Goal: Task Accomplishment & Management: Complete application form

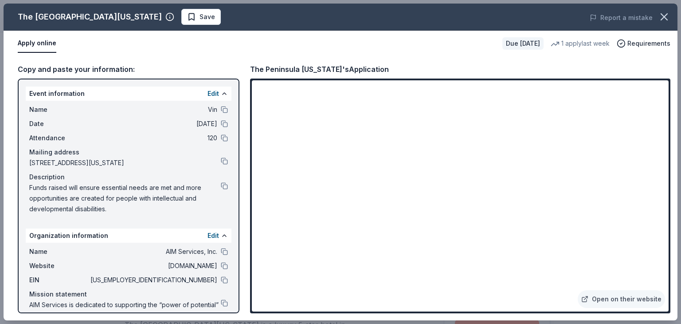
scroll to position [133, 0]
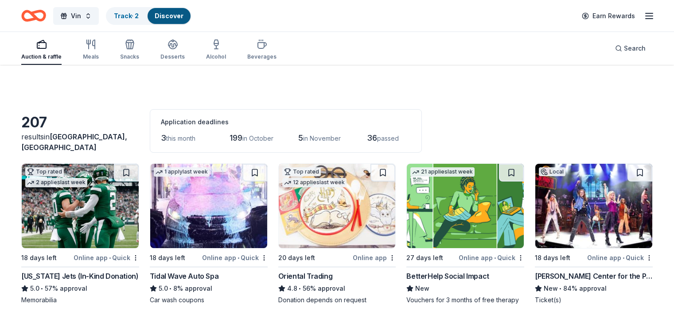
scroll to position [599, 0]
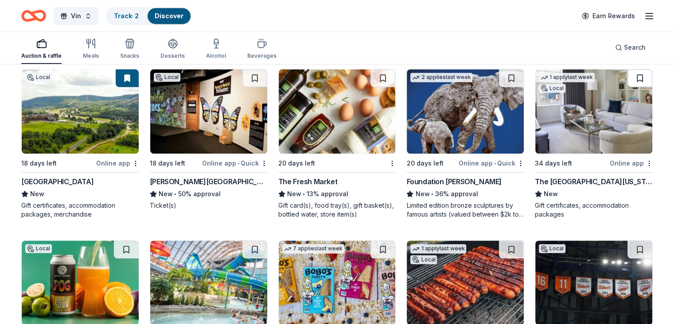
click at [630, 82] on button at bounding box center [640, 78] width 25 height 18
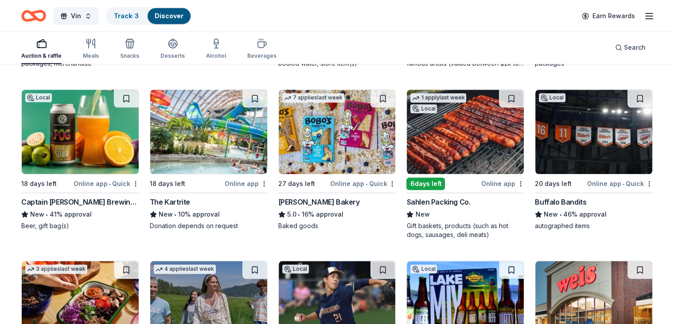
scroll to position [776, 0]
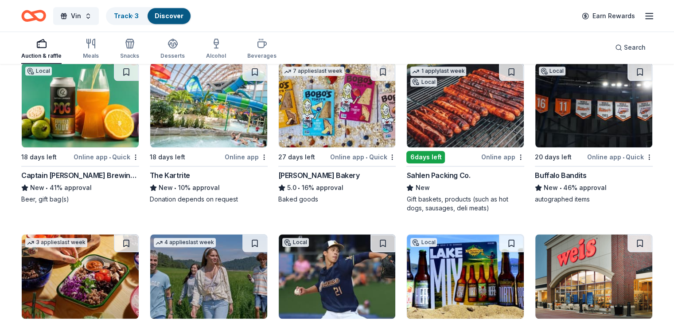
click at [168, 179] on div "The Kartrite" at bounding box center [170, 175] width 40 height 11
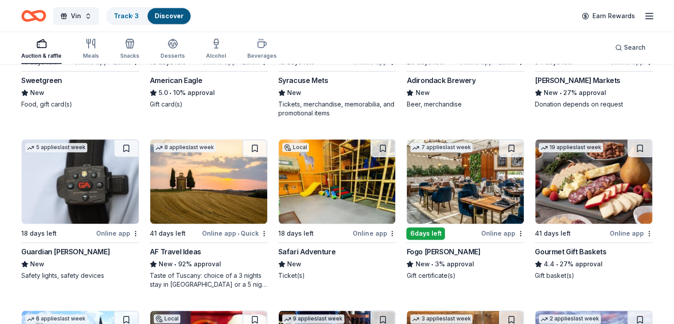
scroll to position [1086, 0]
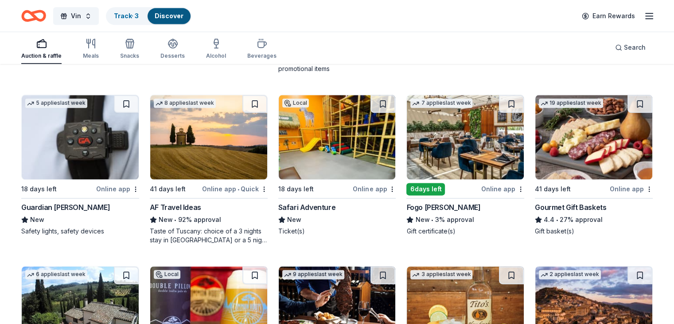
click at [86, 162] on img at bounding box center [80, 137] width 117 height 84
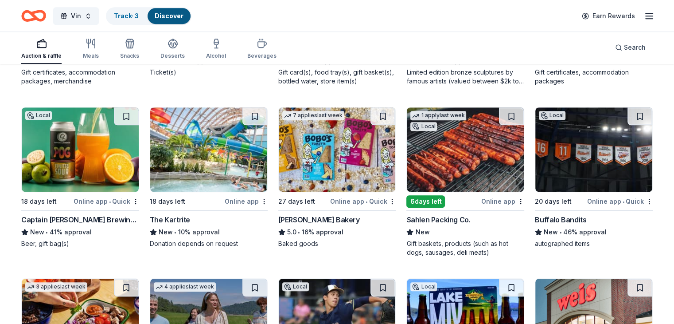
scroll to position [687, 0]
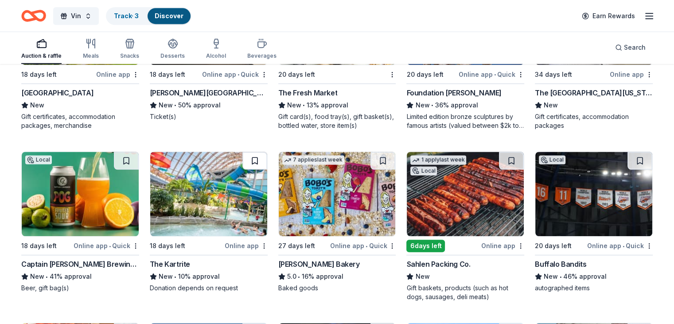
click at [254, 166] on button at bounding box center [254, 161] width 25 height 18
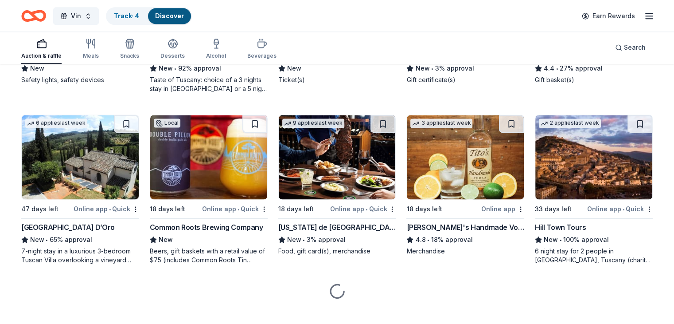
scroll to position [1257, 0]
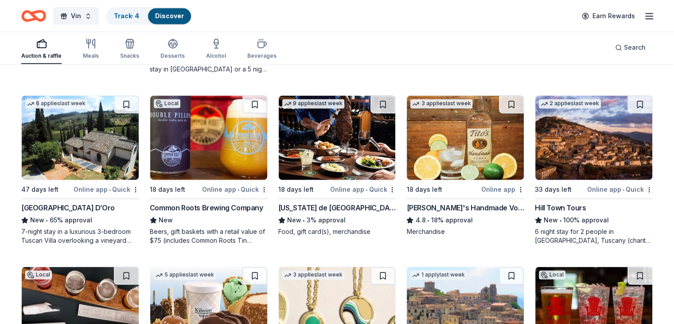
click at [64, 213] on div "Villa Sogni D’Oro" at bounding box center [68, 207] width 94 height 11
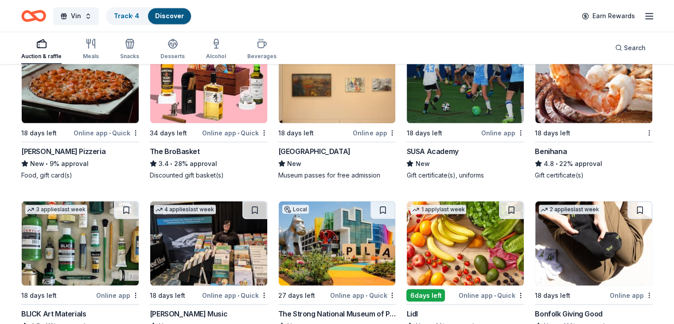
scroll to position [1744, 0]
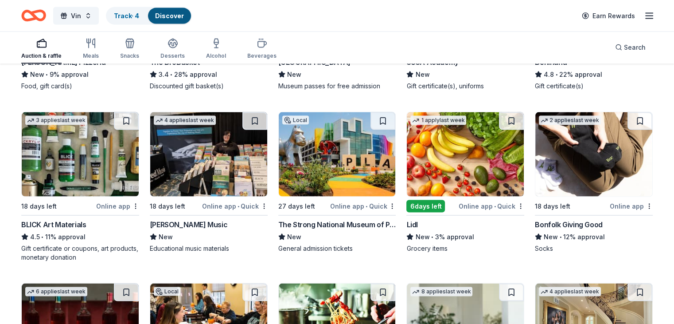
click at [209, 184] on img at bounding box center [208, 154] width 117 height 84
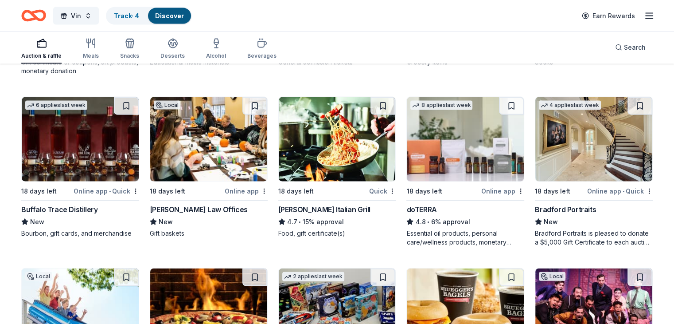
scroll to position [1966, 0]
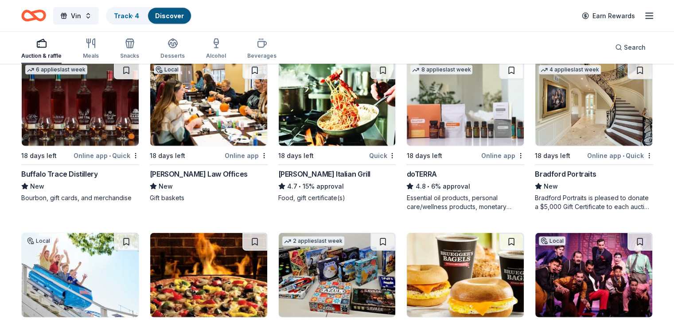
click at [230, 179] on div "William Mattar Law Offices" at bounding box center [199, 173] width 98 height 11
click at [261, 77] on button at bounding box center [254, 71] width 25 height 18
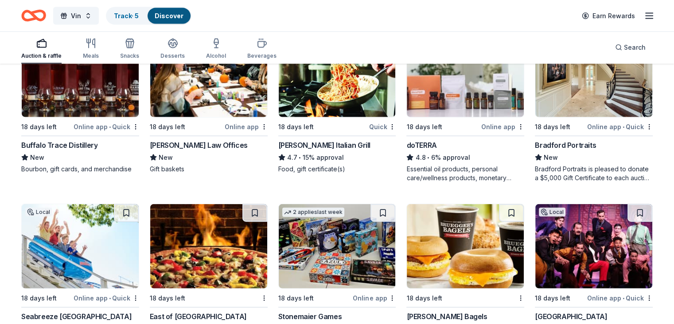
scroll to position [2010, 0]
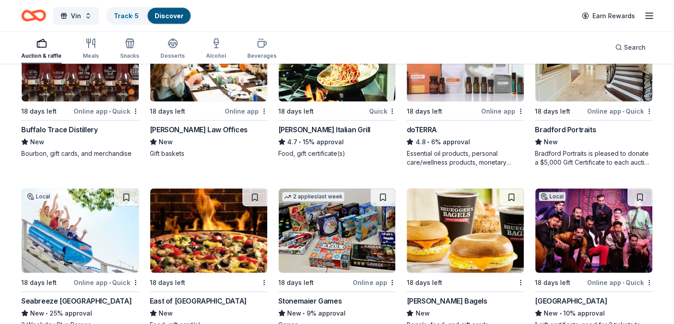
click at [569, 167] on div "Bradford Portraits is pleased to donate a $5,000 Gift Certificate to each aucti…" at bounding box center [594, 158] width 118 height 18
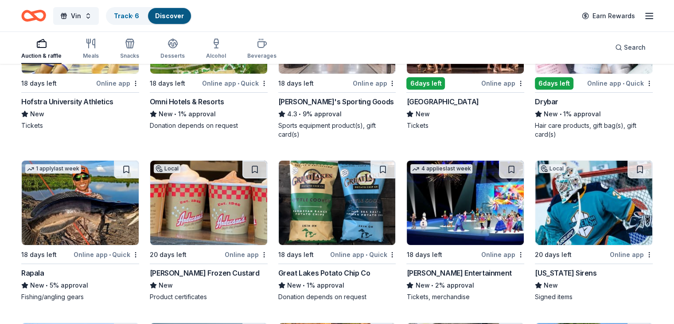
scroll to position [3071, 0]
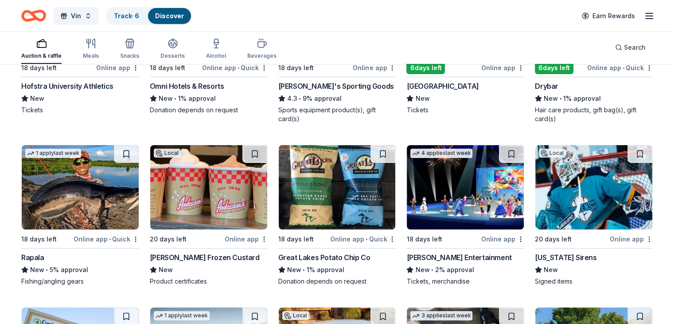
click at [432, 262] on div "Feld Entertainment" at bounding box center [458, 257] width 105 height 11
click at [65, 284] on div "Fishing/angling gears" at bounding box center [80, 281] width 118 height 9
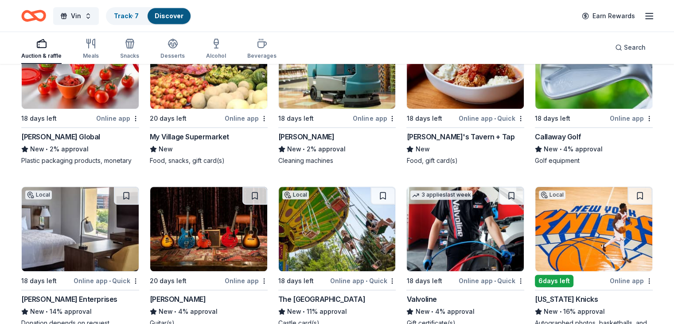
scroll to position [3934, 0]
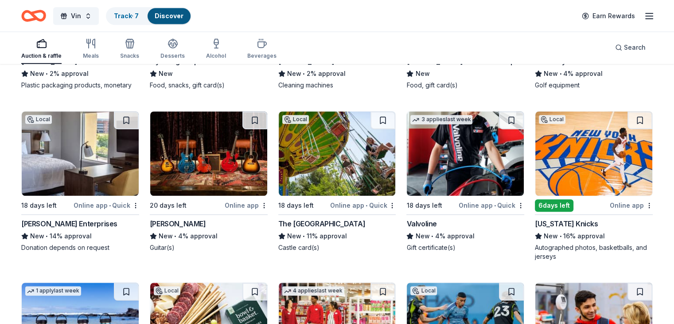
click at [564, 90] on div "Golf equipment" at bounding box center [594, 85] width 118 height 9
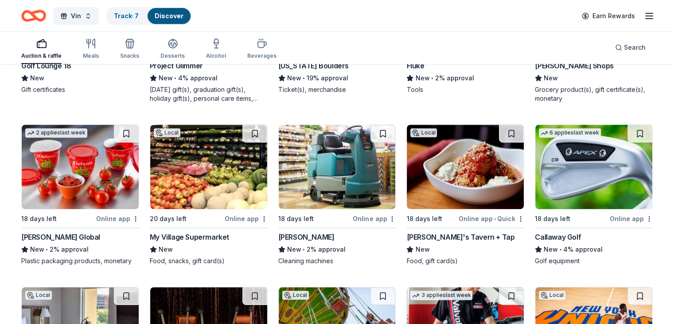
scroll to position [3756, 0]
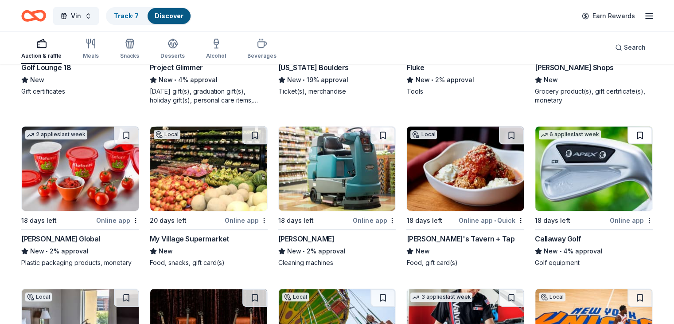
click at [628, 144] on button at bounding box center [640, 135] width 25 height 18
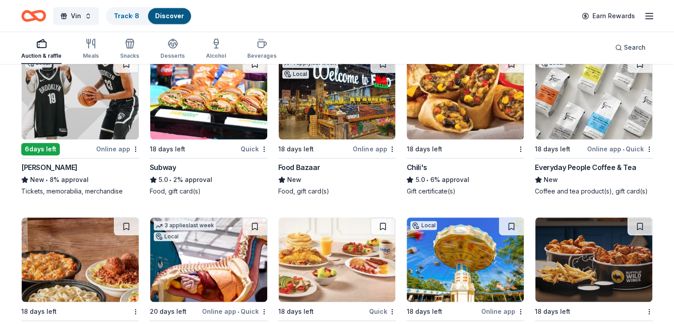
scroll to position [3907, 0]
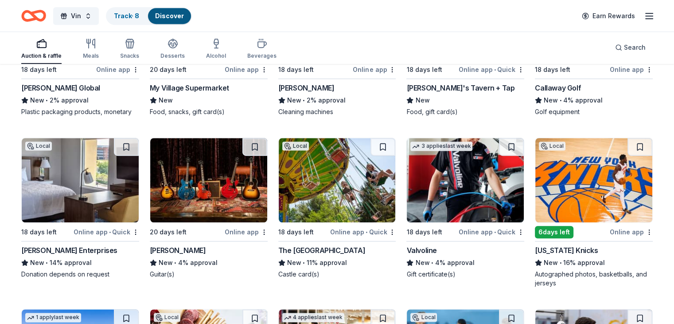
click at [176, 255] on div "Gibson" at bounding box center [178, 250] width 56 height 11
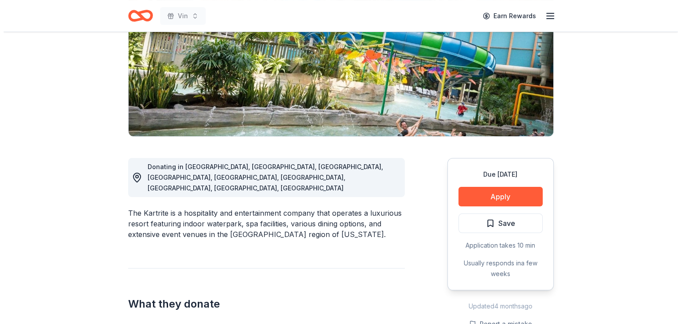
scroll to position [133, 0]
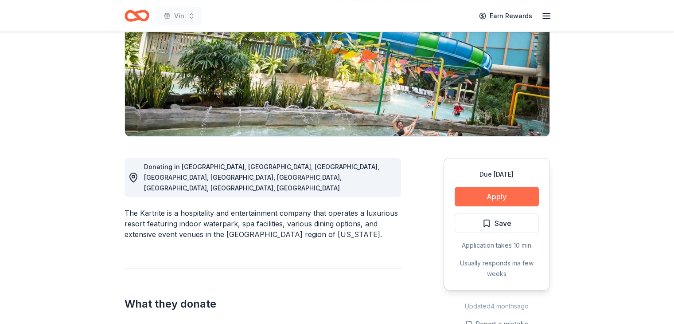
click at [472, 196] on button "Apply" at bounding box center [497, 196] width 84 height 19
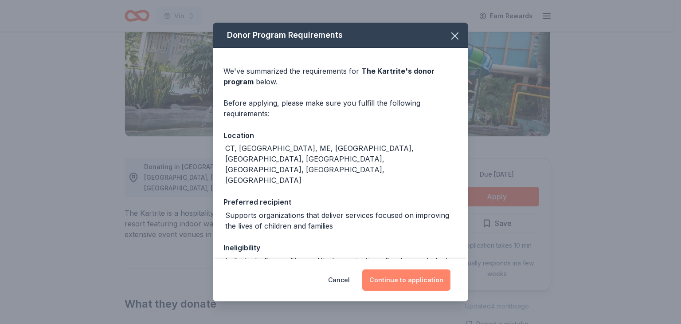
click at [404, 283] on button "Continue to application" at bounding box center [406, 279] width 88 height 21
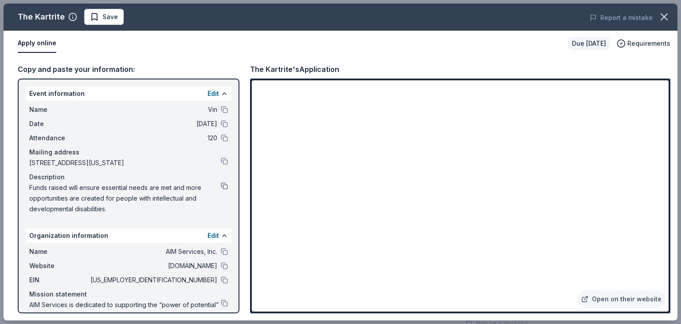
click at [221, 184] on button at bounding box center [224, 185] width 7 height 7
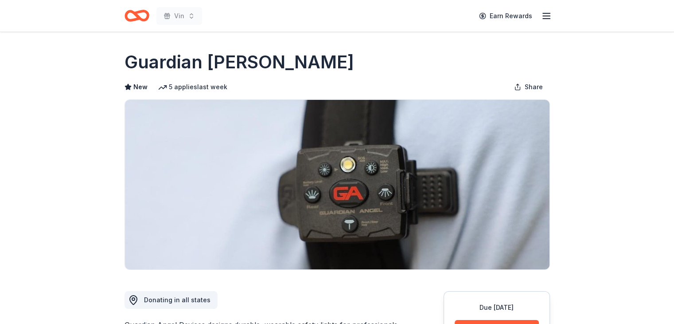
scroll to position [133, 0]
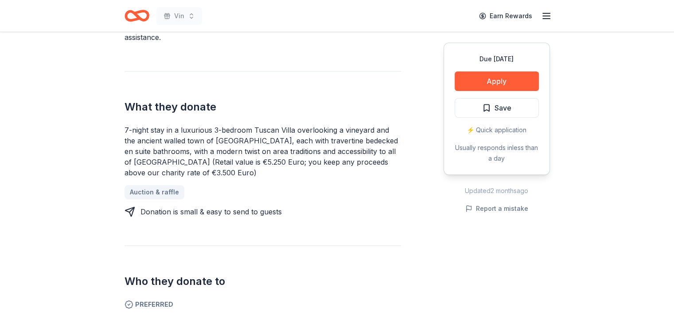
scroll to position [133, 0]
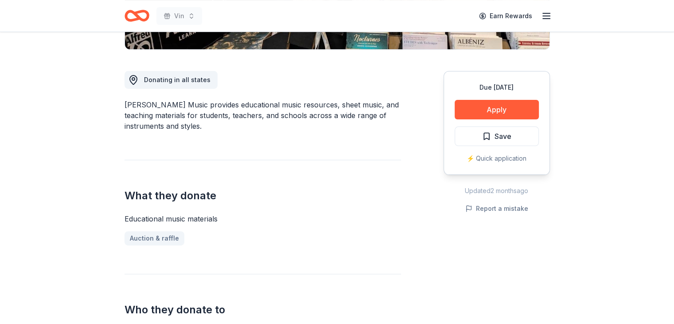
scroll to position [222, 0]
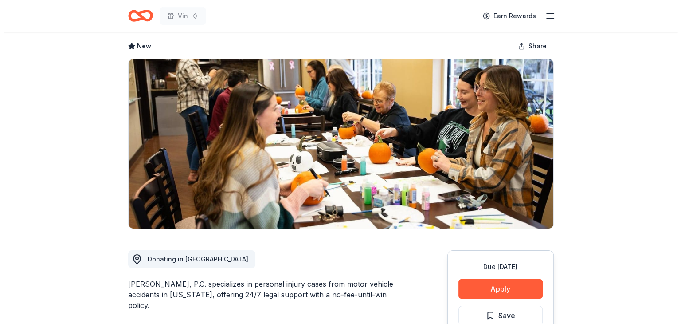
scroll to position [89, 0]
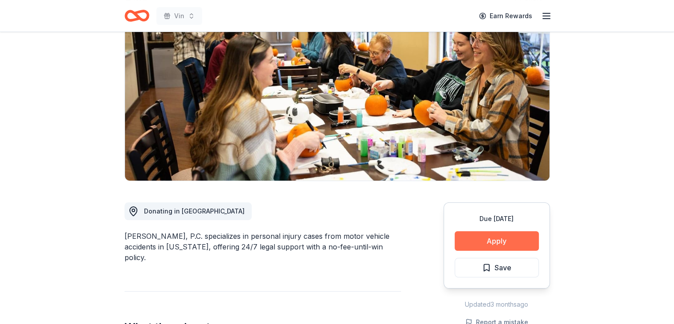
click at [512, 243] on button "Apply" at bounding box center [497, 240] width 84 height 19
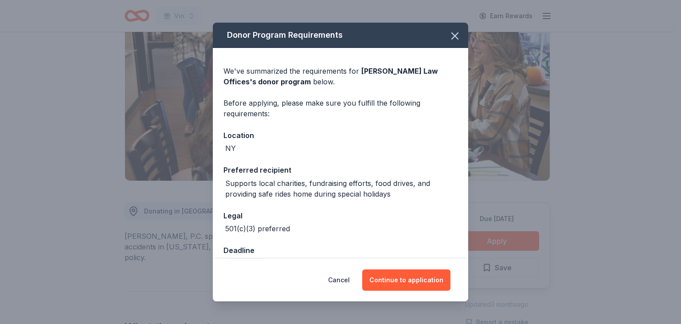
scroll to position [22, 0]
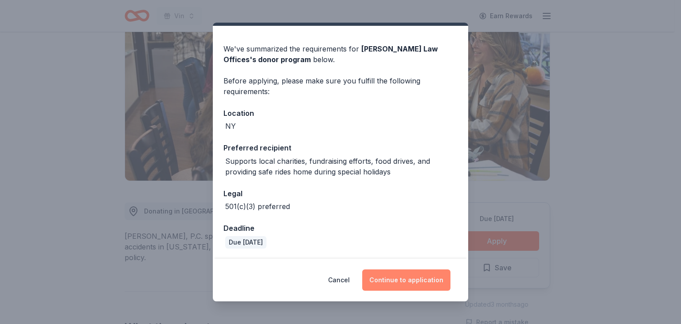
drag, startPoint x: 388, startPoint y: 276, endPoint x: 399, endPoint y: 282, distance: 12.1
click at [392, 285] on button "Continue to application" at bounding box center [406, 279] width 88 height 21
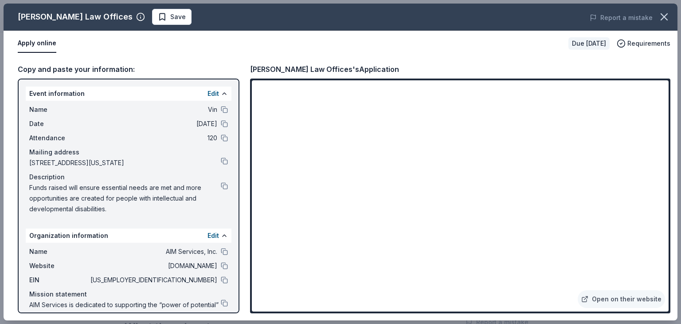
scroll to position [29, 0]
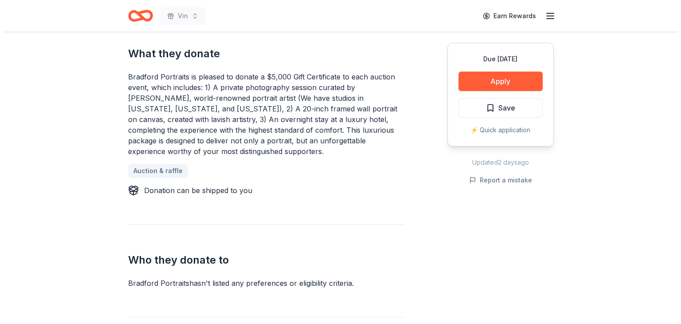
scroll to position [310, 0]
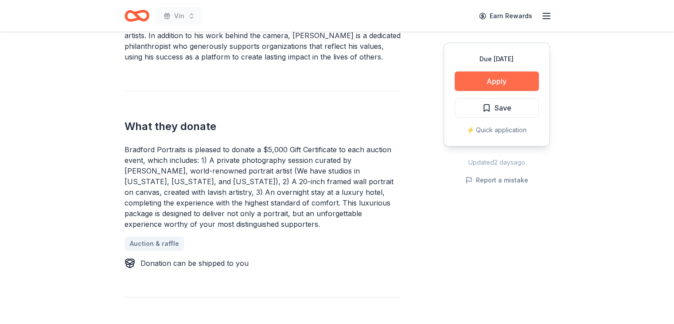
click at [466, 78] on button "Apply" at bounding box center [497, 80] width 84 height 19
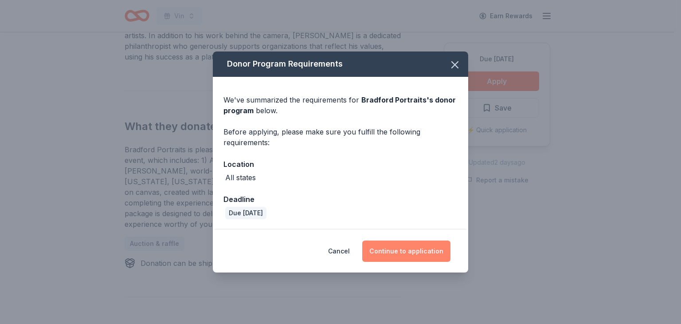
click at [386, 246] on button "Continue to application" at bounding box center [406, 250] width 88 height 21
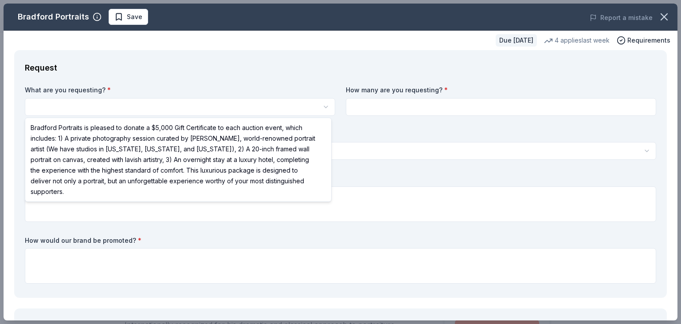
scroll to position [0, 0]
select select "Bradford Portraits is pleased to donate a $5,000 Gift Certificate to each aucti…"
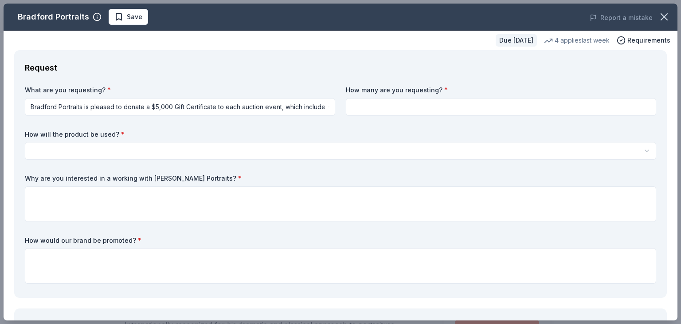
click at [382, 103] on input at bounding box center [501, 107] width 310 height 18
type input "1"
click at [109, 149] on html "Vin Save Apply Due in 18 days Share Bradford Portraits New 4 applies last week …" at bounding box center [340, 162] width 681 height 324
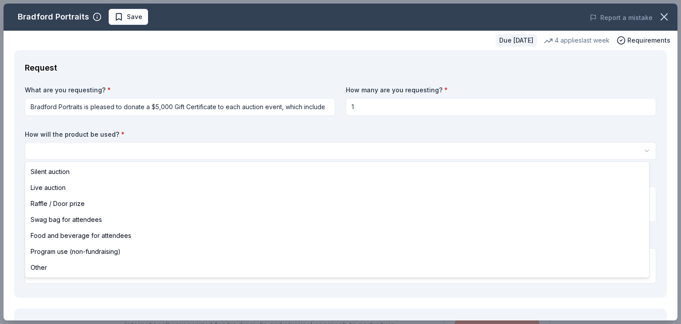
select select "silentAuction"
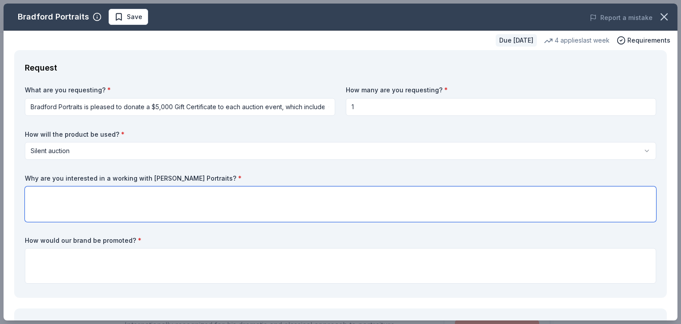
click at [84, 199] on textarea at bounding box center [340, 203] width 631 height 35
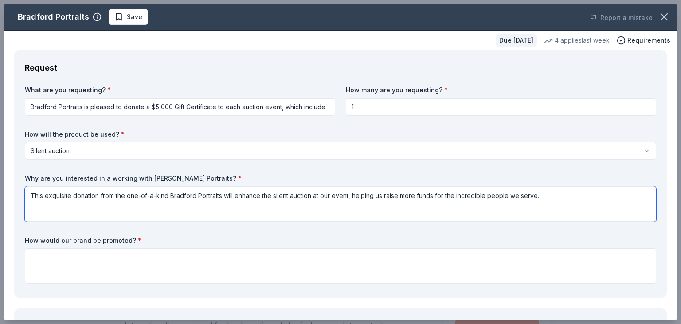
type textarea "This exquisite donation from the one-of-a-kind Bradford Portraits will enhance …"
click at [207, 193] on textarea "This exquisite donation from the one-of-a-kind Bradford Portraits will enhance …" at bounding box center [340, 203] width 631 height 35
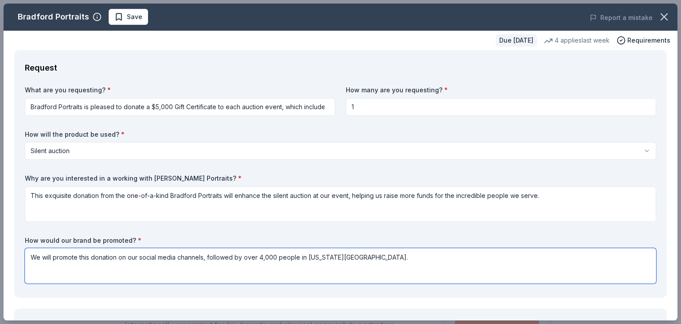
click at [301, 257] on textarea "We will promote this donation on our social media channels, followed by over 4,…" at bounding box center [340, 265] width 631 height 35
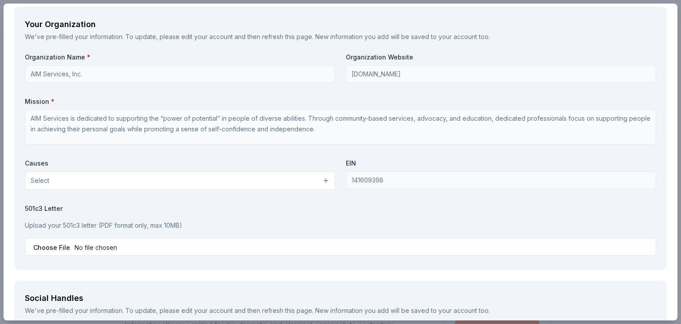
scroll to position [842, 0]
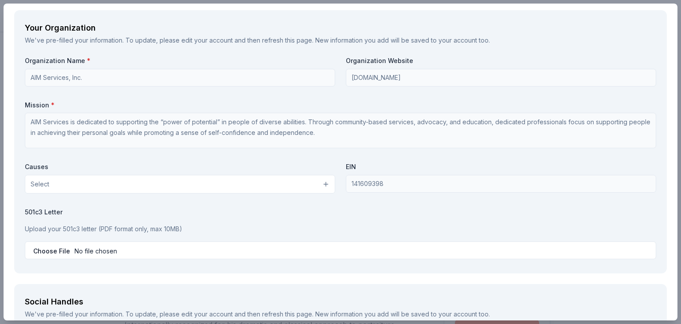
type textarea "We will promote this donation on our social media channels, followed by over 4,…"
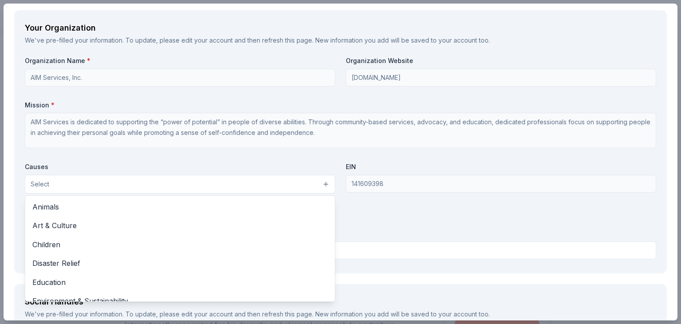
click at [175, 183] on button "Select" at bounding box center [180, 184] width 310 height 19
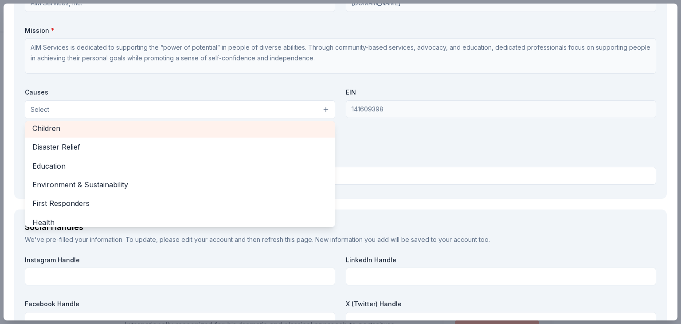
scroll to position [89, 0]
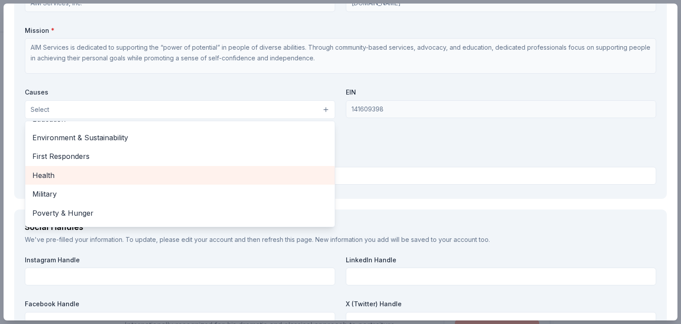
click at [82, 176] on span "Health" at bounding box center [179, 175] width 295 height 12
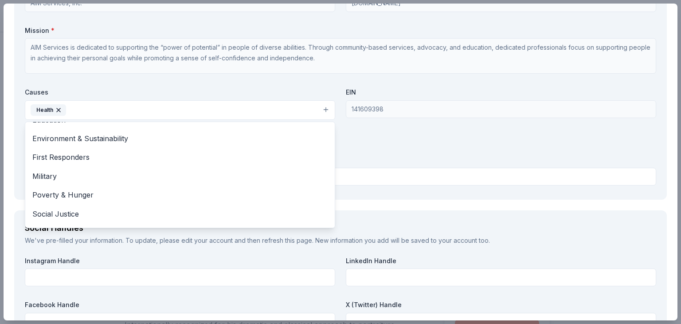
click at [472, 194] on div "Your Organization We've pre-filled your information. To update, please edit you…" at bounding box center [340, 67] width 652 height 263
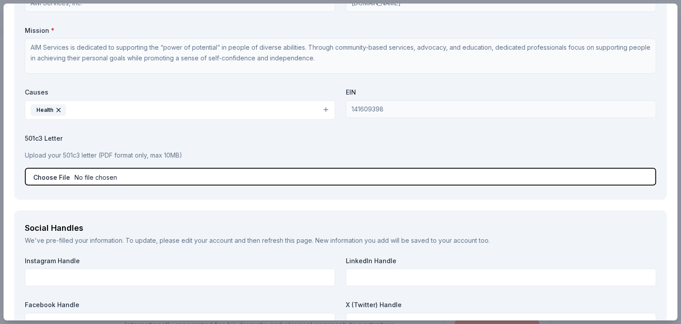
click at [94, 174] on input "file" at bounding box center [340, 177] width 631 height 18
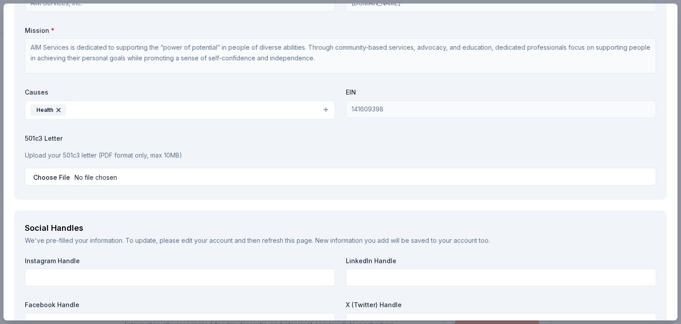
click at [324, 112] on button "Health" at bounding box center [180, 109] width 310 height 19
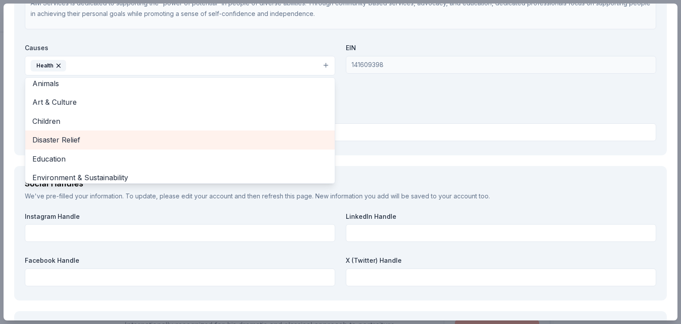
scroll to position [0, 0]
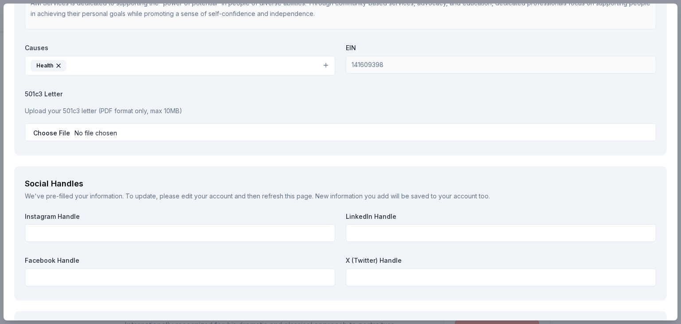
click at [56, 64] on icon "button" at bounding box center [58, 65] width 7 height 7
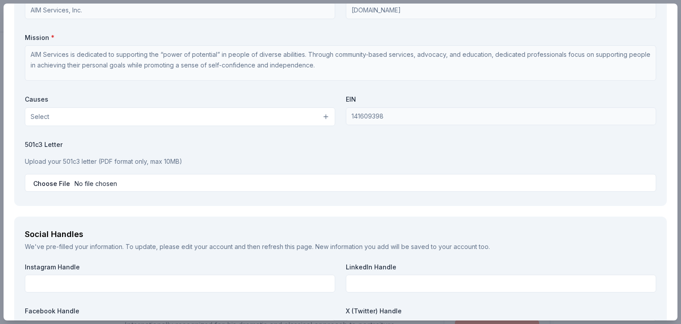
scroll to position [1005, 0]
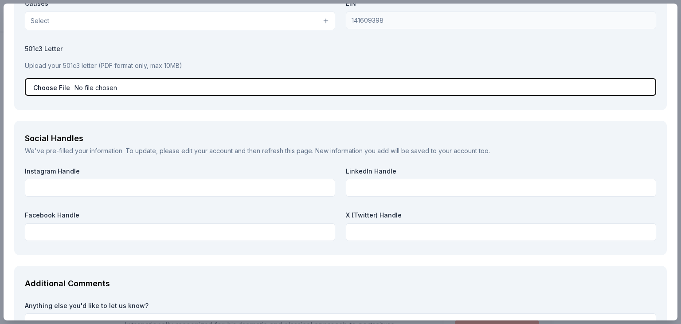
click at [50, 81] on input "file" at bounding box center [340, 87] width 631 height 18
type input "C:\fakepath\IRS Form 501 (C) (3).pdf"
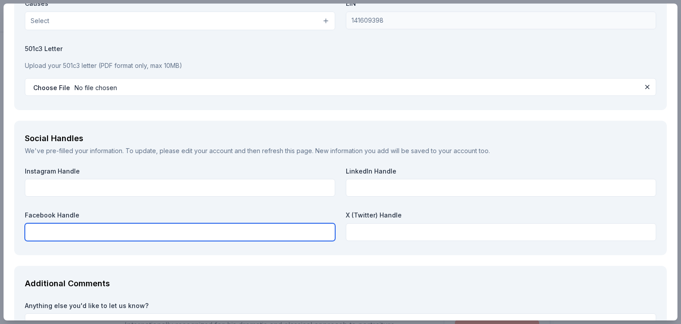
paste input "https://www.facebook.com/AIMServicesInc"
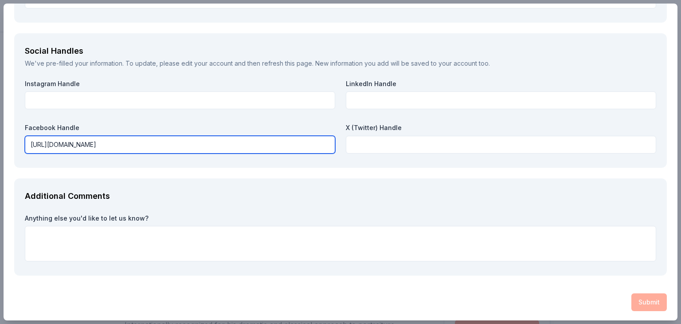
scroll to position [1094, 0]
type input "https://www.facebook.com/AIMServicesInc"
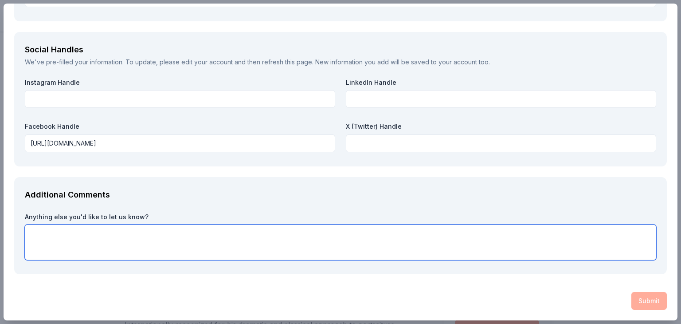
click at [462, 238] on textarea at bounding box center [340, 241] width 631 height 35
click at [441, 222] on div "Anything else you'd like to let us know?" at bounding box center [340, 236] width 631 height 48
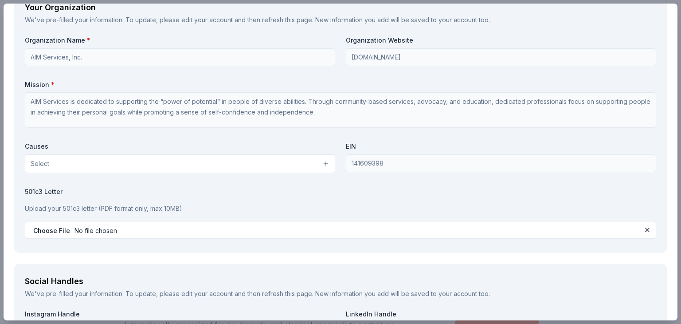
scroll to position [886, 0]
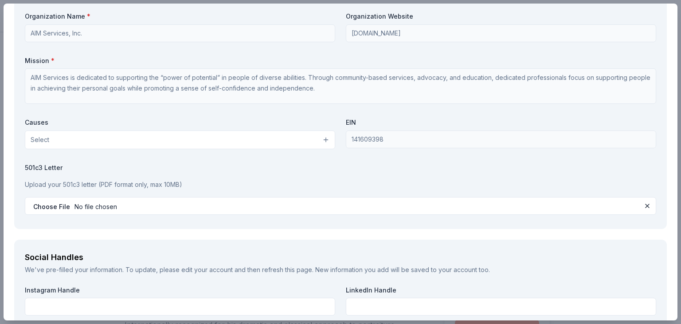
click at [180, 140] on button "Select" at bounding box center [180, 139] width 310 height 19
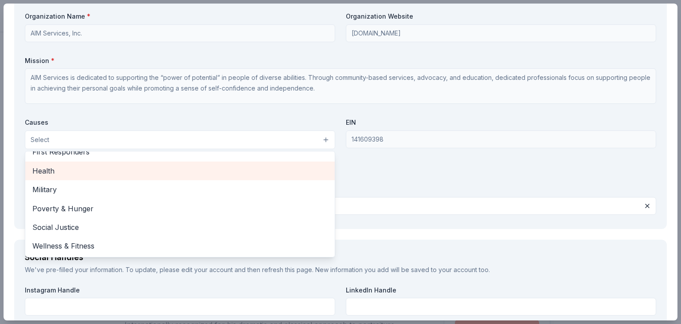
click at [64, 173] on span "Health" at bounding box center [179, 171] width 295 height 12
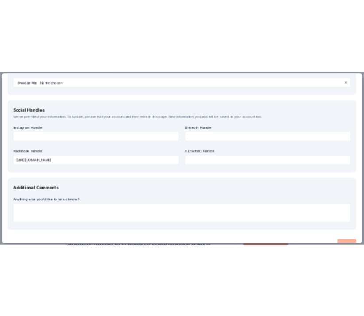
scroll to position [1094, 0]
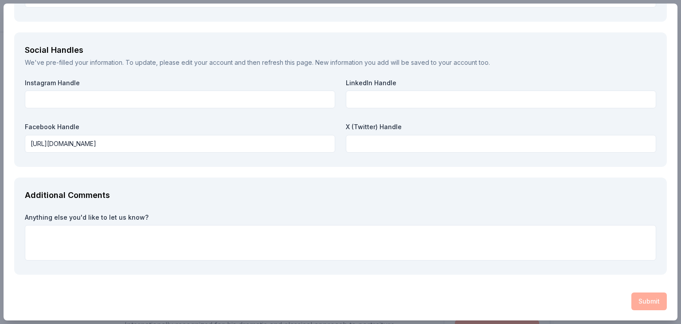
click at [652, 293] on div "Submit" at bounding box center [340, 301] width 652 height 18
click at [641, 298] on div "Submit" at bounding box center [340, 301] width 652 height 18
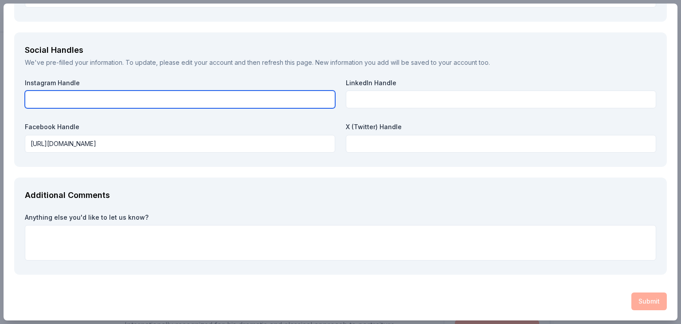
click at [168, 99] on input "text" at bounding box center [180, 99] width 310 height 18
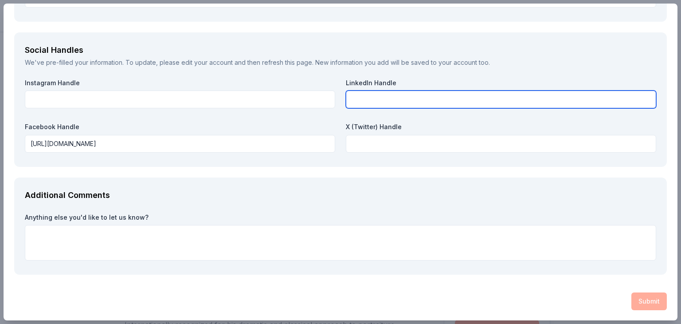
click at [363, 97] on input "text" at bounding box center [501, 99] width 310 height 18
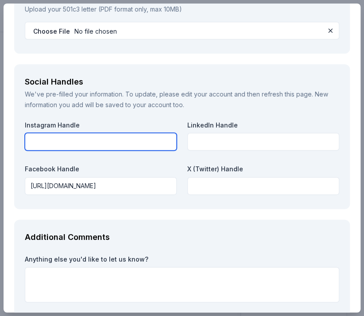
click at [74, 147] on input "text" at bounding box center [101, 142] width 152 height 18
paste input "https://www.instagram.com/aimservices.inc/"
click at [74, 147] on input "https://www.instagram.com/aimservices.inc/" at bounding box center [101, 142] width 152 height 18
type input "https://www.instagram.com/aimservices.inc/"
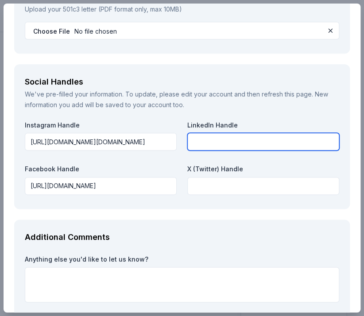
click at [222, 145] on input "text" at bounding box center [263, 142] width 152 height 18
paste input "https://www.linkedin.com/company/aim-services-inc"
type input "https://www.linkedin.com/company/aim-services-inc"
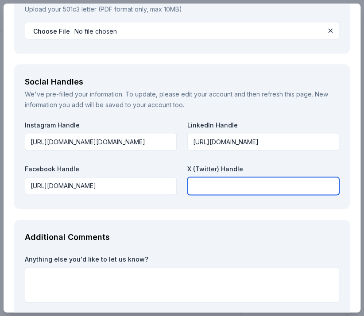
scroll to position [0, 0]
click at [199, 187] on input "text" at bounding box center [263, 186] width 152 height 18
type input "none"
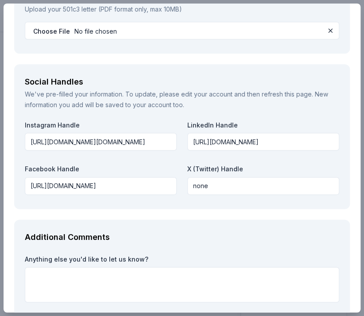
click at [236, 242] on div "Additional Comments" at bounding box center [182, 237] width 315 height 14
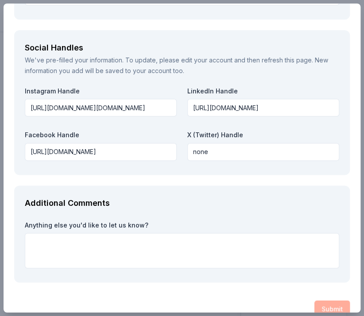
scroll to position [1144, 0]
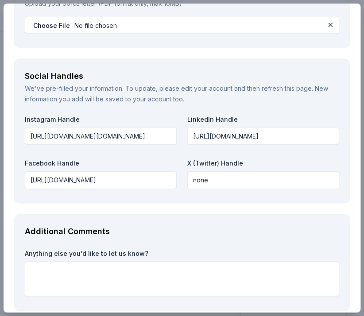
click at [82, 222] on div "Additional Comments Anything else you'd like to let us know?" at bounding box center [182, 262] width 336 height 97
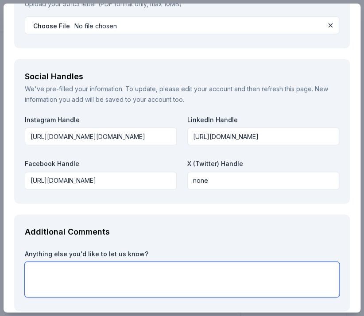
click at [61, 276] on textarea at bounding box center [182, 279] width 315 height 35
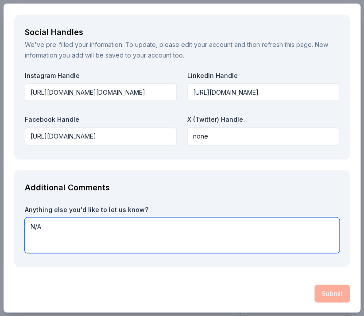
type textarea "N/A"
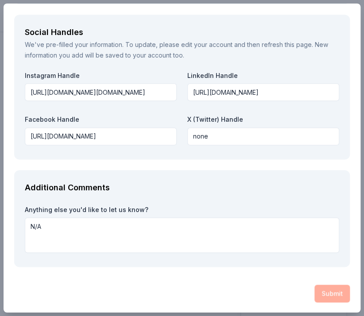
click at [323, 295] on div "Submit" at bounding box center [182, 294] width 336 height 18
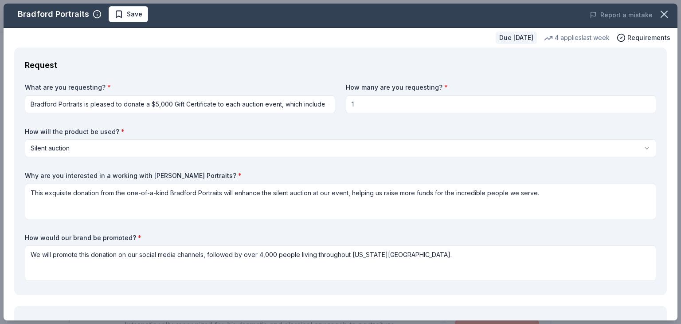
scroll to position [0, 0]
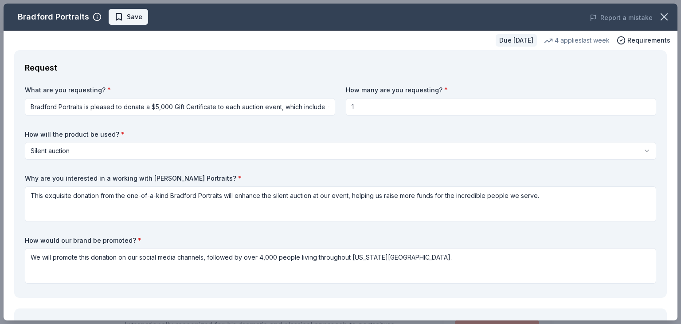
click at [119, 12] on span "Save" at bounding box center [128, 17] width 28 height 11
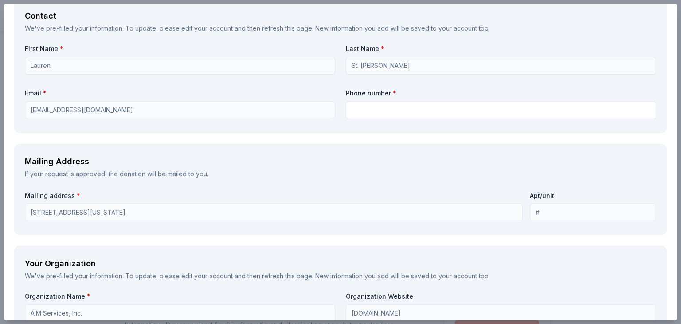
scroll to position [576, 0]
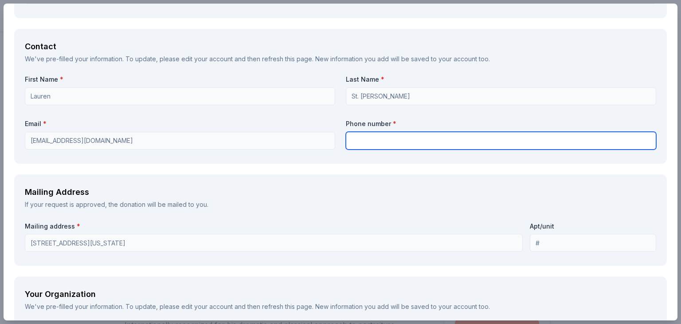
click at [372, 135] on input "text" at bounding box center [501, 141] width 310 height 18
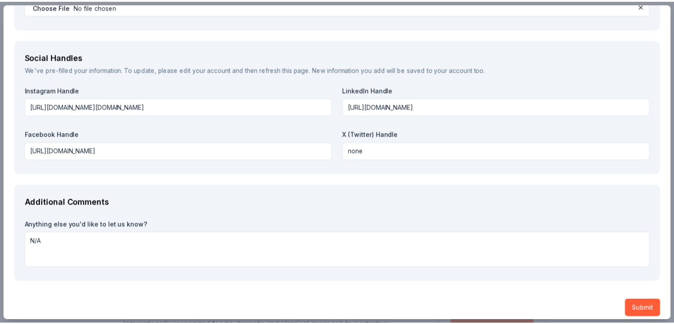
scroll to position [1094, 0]
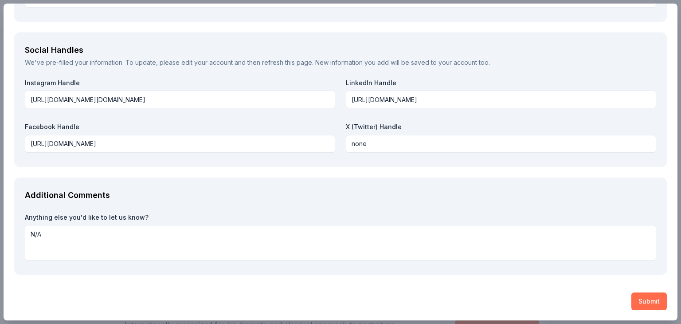
type input "518-587-3208"
click at [640, 303] on button "Submit" at bounding box center [648, 301] width 35 height 18
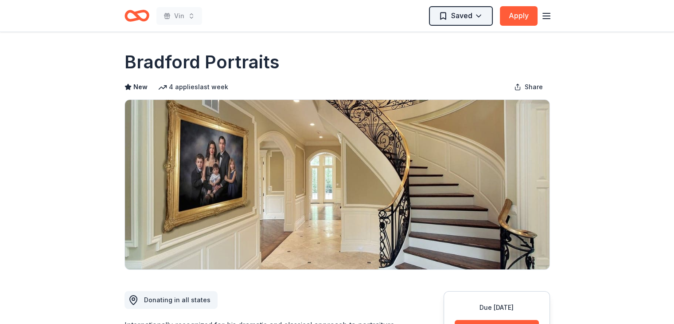
click at [480, 19] on html "Vin Saved Apply Due in 18 days Share Bradford Portraits New 4 applies last week…" at bounding box center [337, 162] width 674 height 324
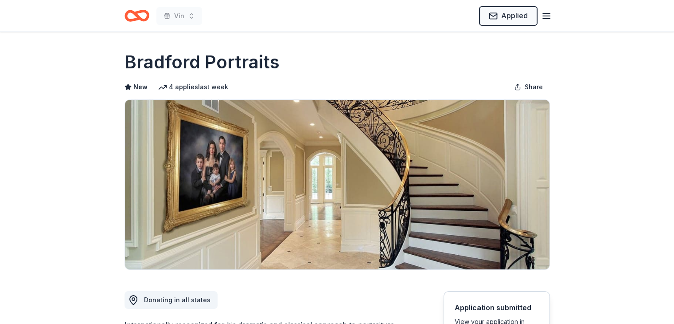
click at [399, 56] on div "Bradford Portraits" at bounding box center [337, 62] width 425 height 25
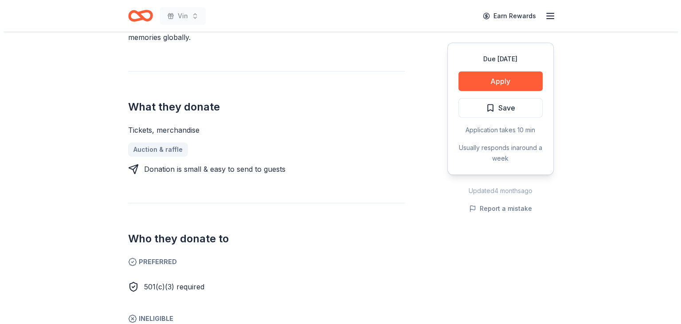
scroll to position [310, 0]
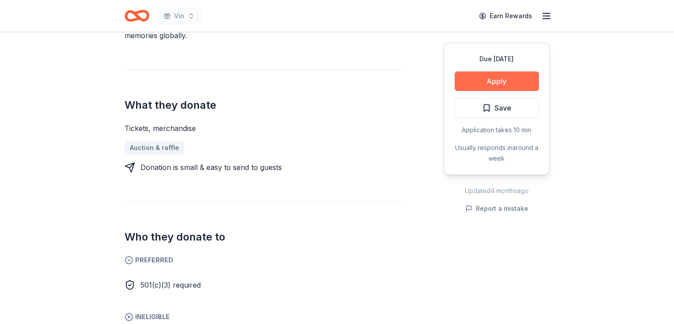
click at [490, 79] on button "Apply" at bounding box center [497, 80] width 84 height 19
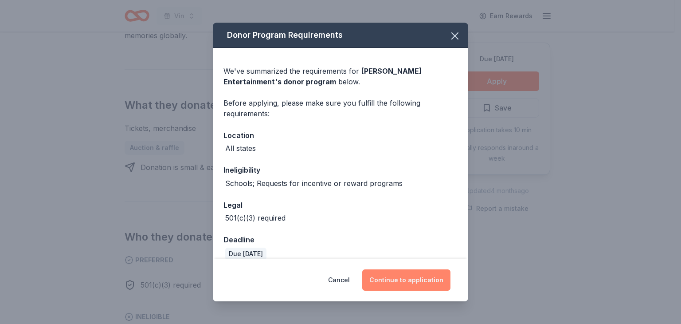
click at [402, 282] on button "Continue to application" at bounding box center [406, 279] width 88 height 21
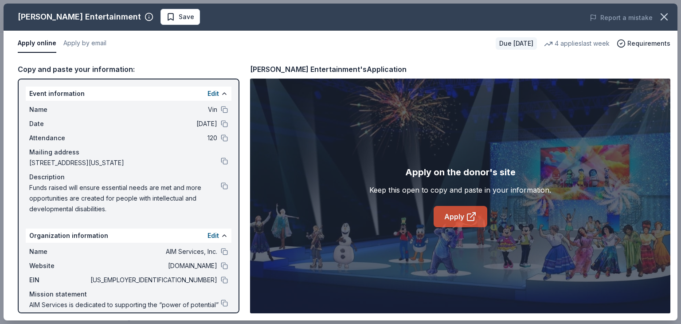
click at [463, 218] on link "Apply" at bounding box center [460, 216] width 54 height 21
click at [160, 15] on button "Save" at bounding box center [179, 17] width 39 height 16
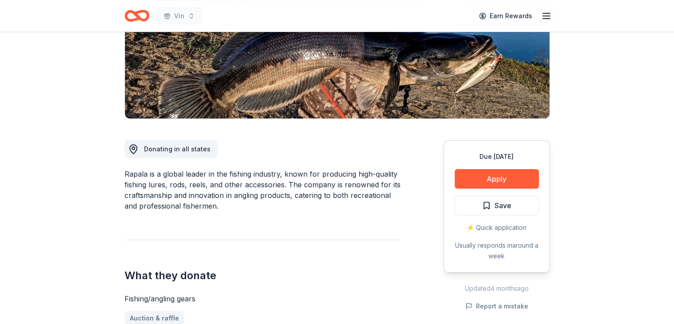
scroll to position [177, 0]
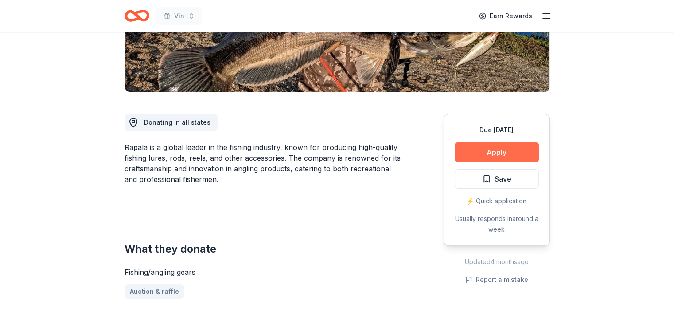
click at [510, 155] on button "Apply" at bounding box center [497, 151] width 84 height 19
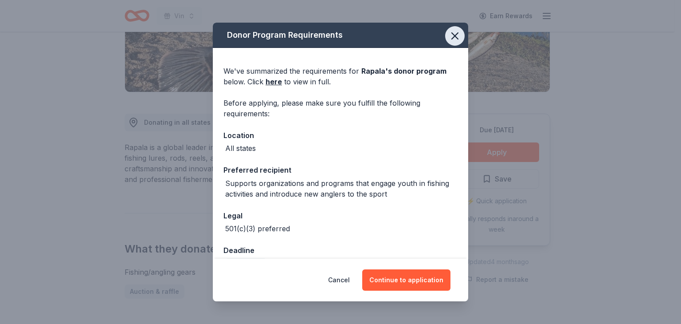
click at [451, 40] on icon "button" at bounding box center [454, 36] width 12 height 12
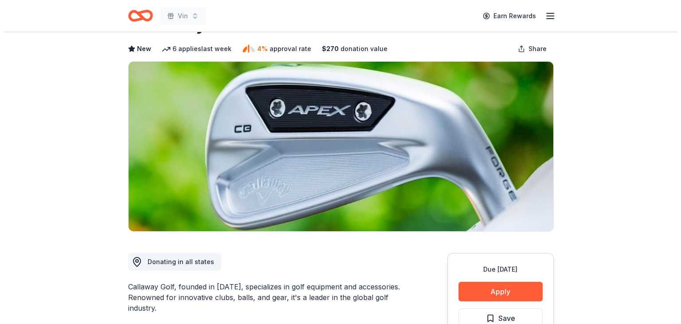
scroll to position [177, 0]
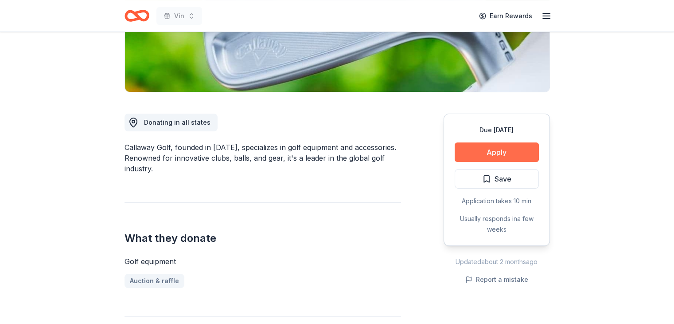
click at [480, 159] on button "Apply" at bounding box center [497, 151] width 84 height 19
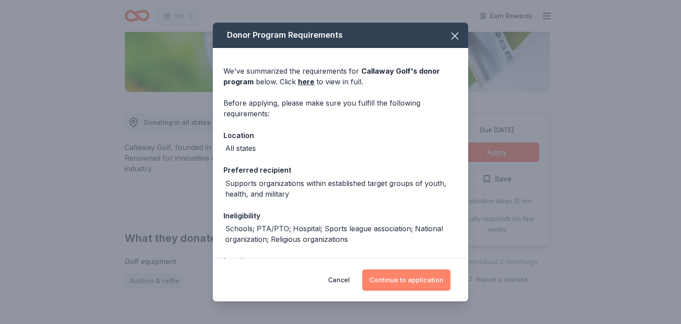
click at [373, 270] on button "Continue to application" at bounding box center [406, 279] width 88 height 21
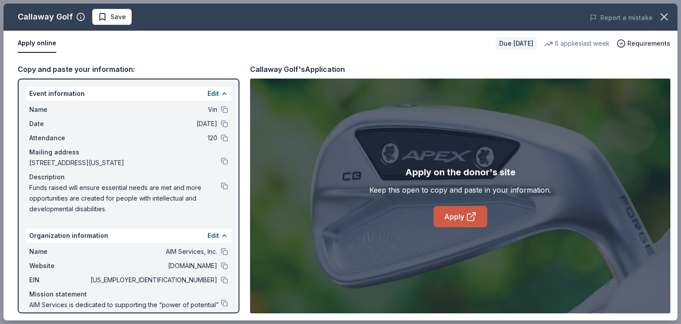
click at [441, 215] on link "Apply" at bounding box center [460, 216] width 54 height 21
